Goal: Task Accomplishment & Management: Use online tool/utility

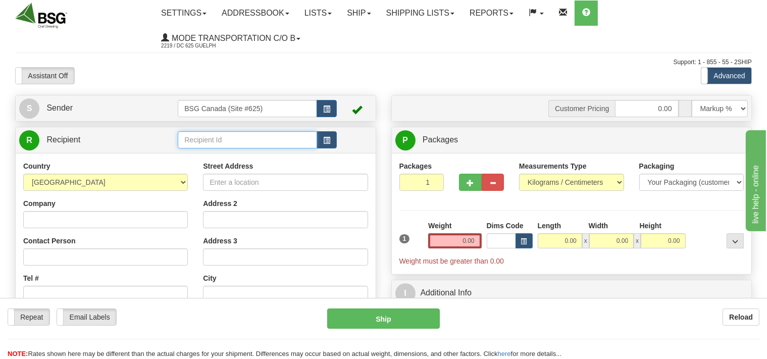
click at [193, 138] on input "text" at bounding box center [247, 139] width 139 height 17
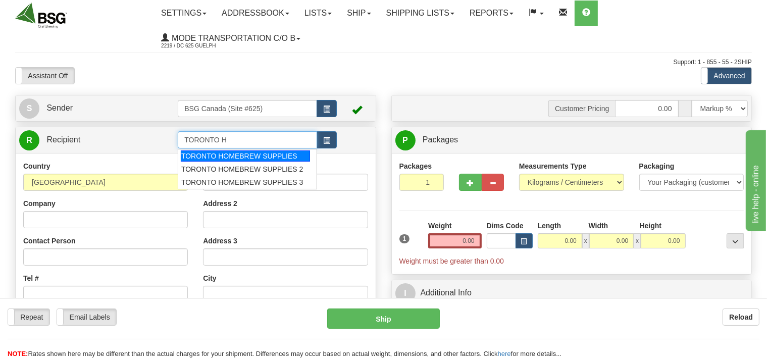
click at [217, 158] on div "TORONTO HOMEBREW SUPPLIES" at bounding box center [245, 155] width 129 height 11
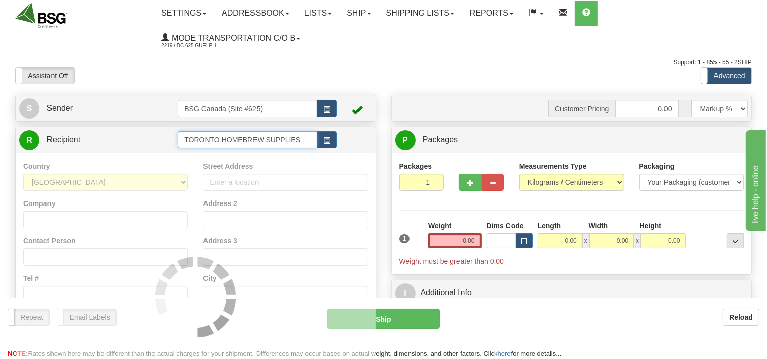
type input "TORONTO HOMEBREW SUPPLIES"
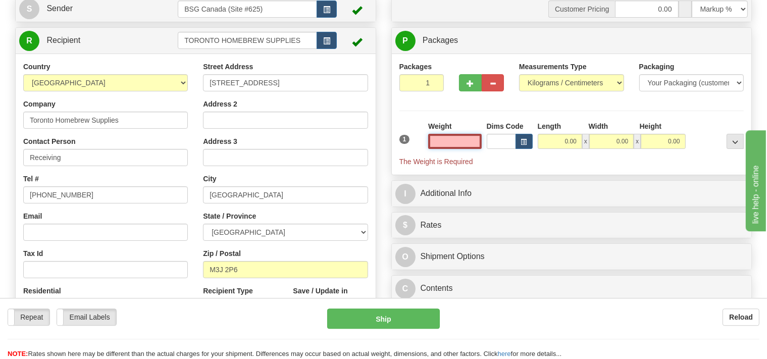
scroll to position [107, 0]
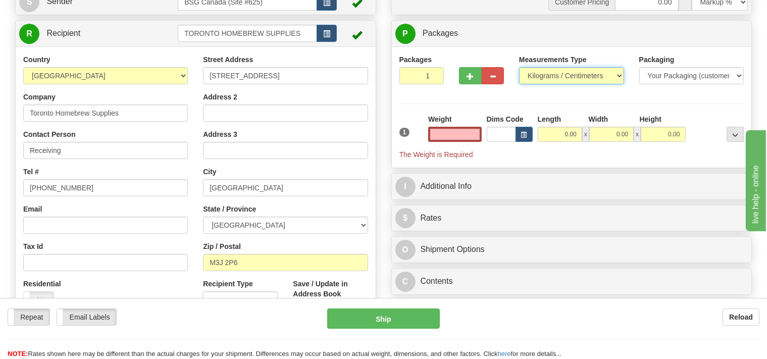
type input "0.00"
click at [519, 67] on select "Pounds / Inches Kilograms / Centimeters" at bounding box center [571, 75] width 105 height 17
select select "0"
click option "Pounds / Inches" at bounding box center [0, 0] width 0 height 0
click at [441, 134] on input "0.00" at bounding box center [454, 134] width 53 height 15
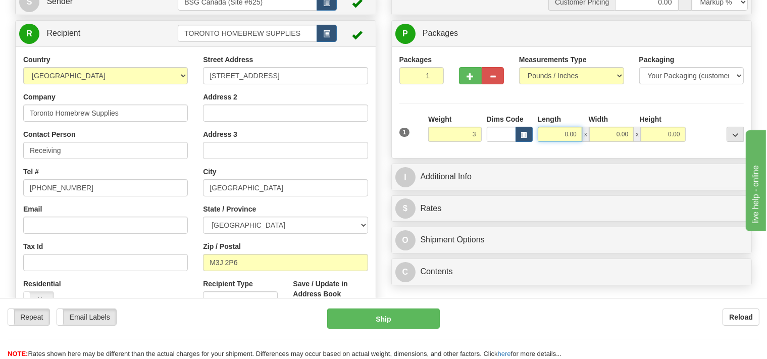
type input "3.00"
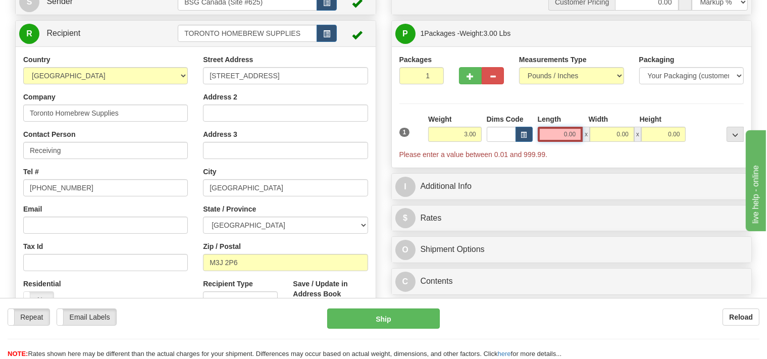
click at [547, 137] on input "0.00" at bounding box center [560, 134] width 45 height 15
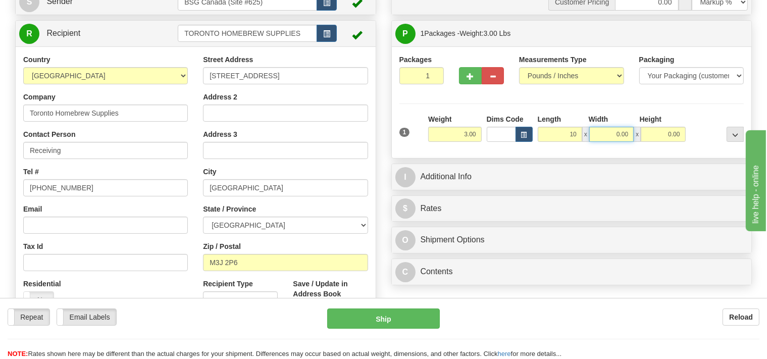
type input "10.00"
click at [603, 136] on input "0.00" at bounding box center [611, 134] width 44 height 15
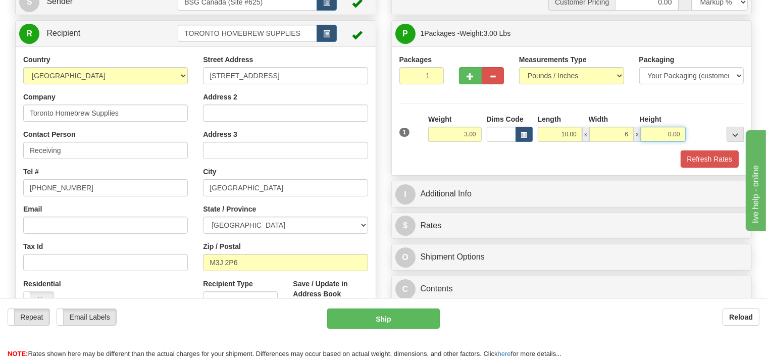
type input "6.00"
click at [657, 130] on input "0.00" at bounding box center [663, 134] width 44 height 15
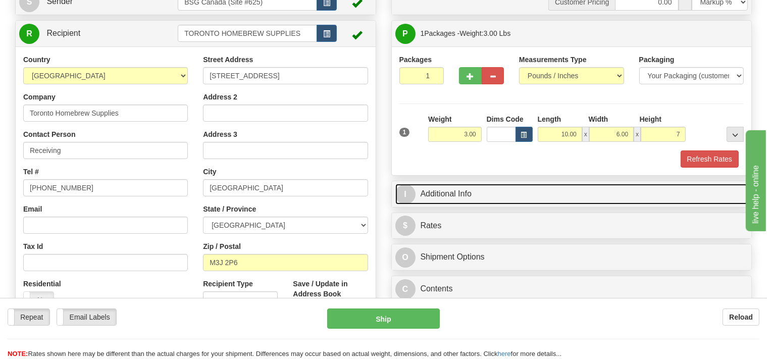
type input "7.00"
click at [540, 189] on link "I Additional Info" at bounding box center [571, 194] width 353 height 21
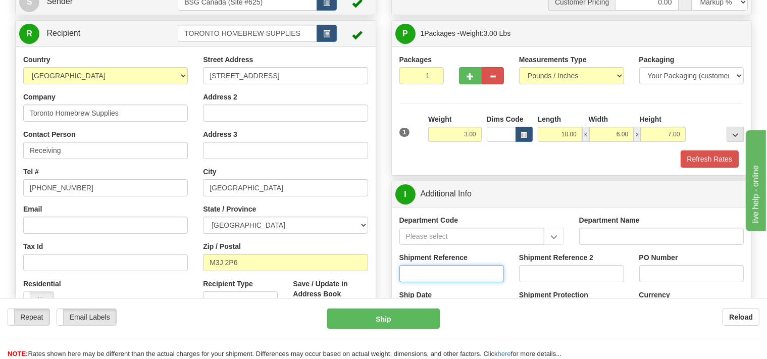
click at [443, 276] on input "Shipment Reference" at bounding box center [451, 273] width 105 height 17
type input "SO170-149280"
click at [696, 161] on button "Refresh Rates" at bounding box center [710, 158] width 58 height 17
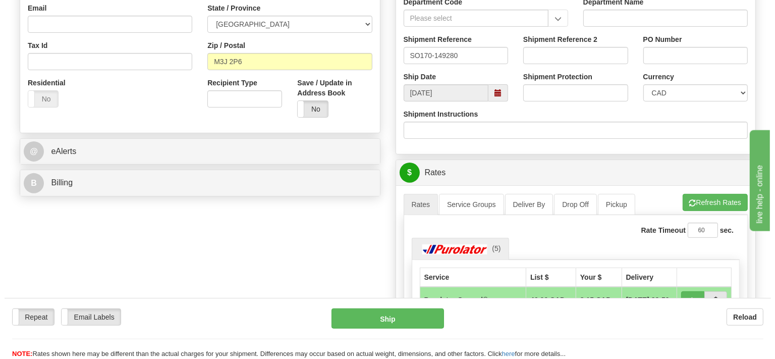
scroll to position [373, 0]
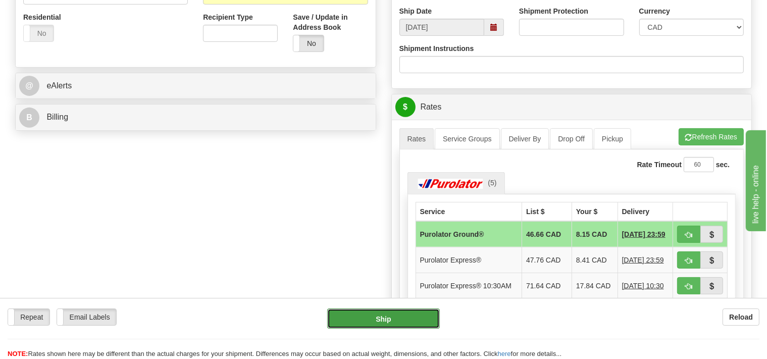
click at [421, 322] on button "Ship" at bounding box center [383, 318] width 113 height 20
type input "260"
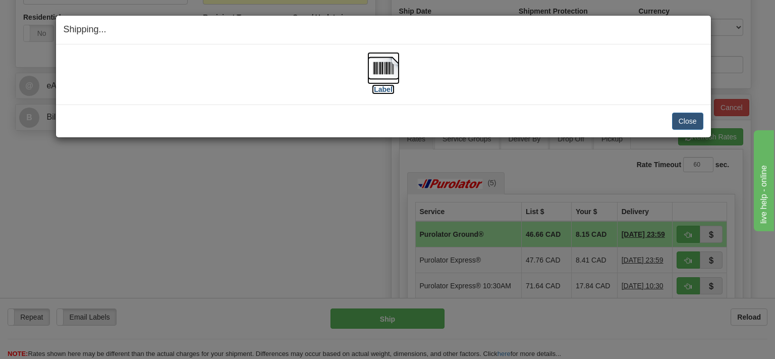
click at [387, 70] on img at bounding box center [384, 68] width 32 height 32
